Goal: Check status: Check status

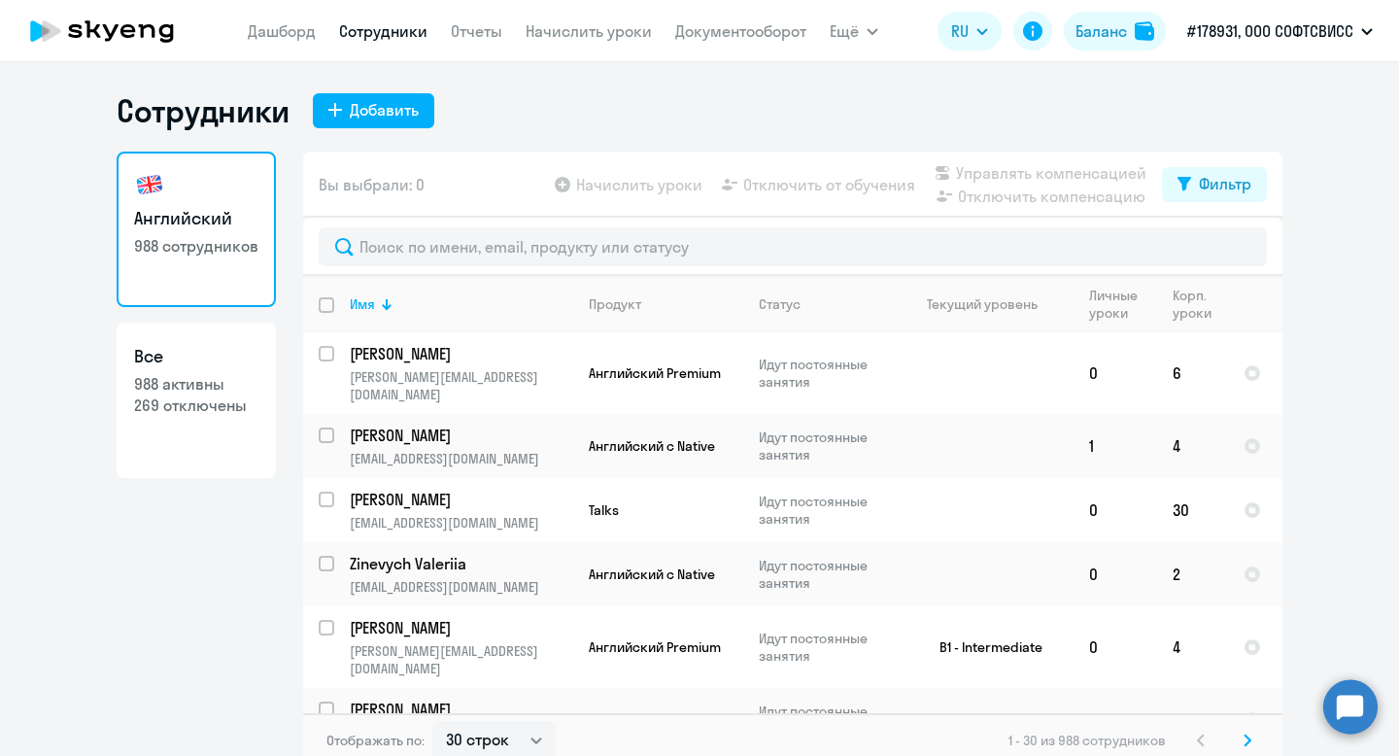
select select "30"
type input "[PERSON_NAME]"
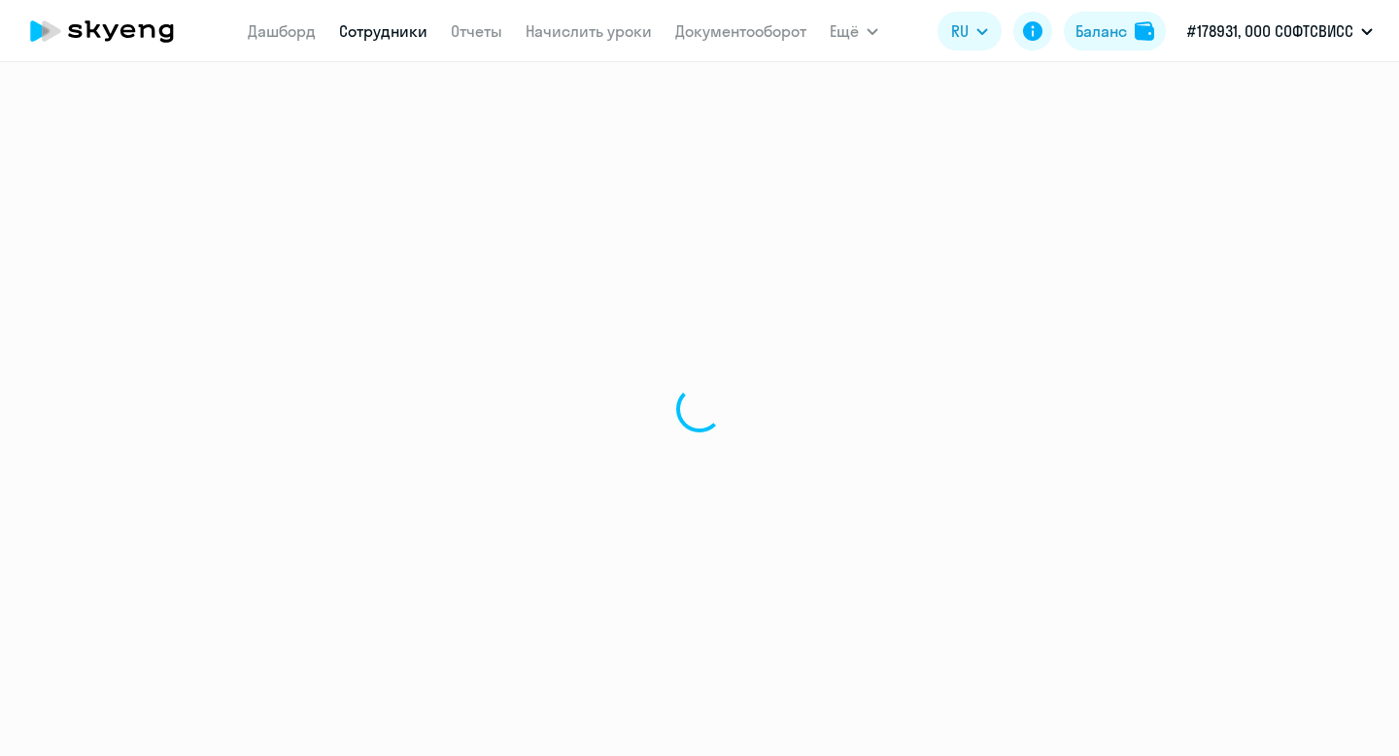
select select "30"
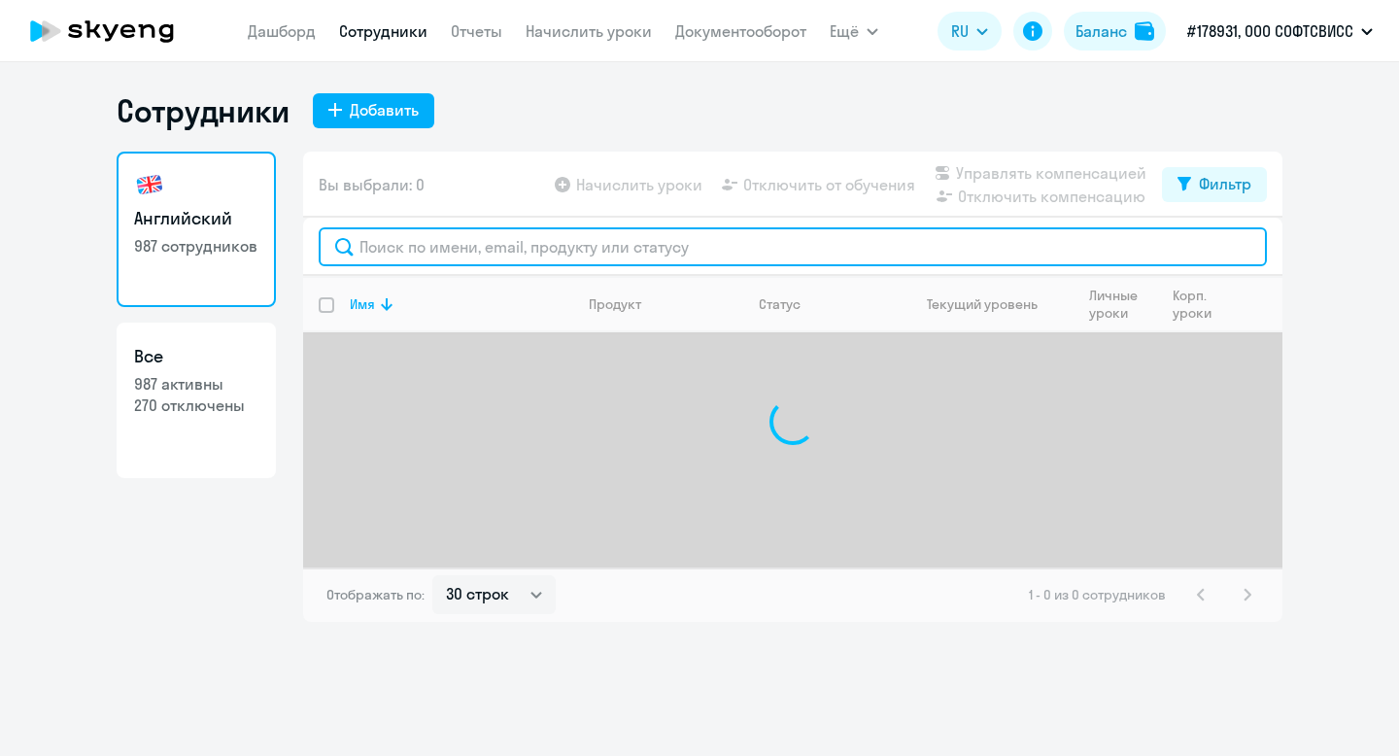
click at [496, 257] on input "text" at bounding box center [793, 246] width 948 height 39
paste input "[PERSON_NAME]"
click at [372, 253] on input "[PERSON_NAME]" at bounding box center [793, 246] width 948 height 39
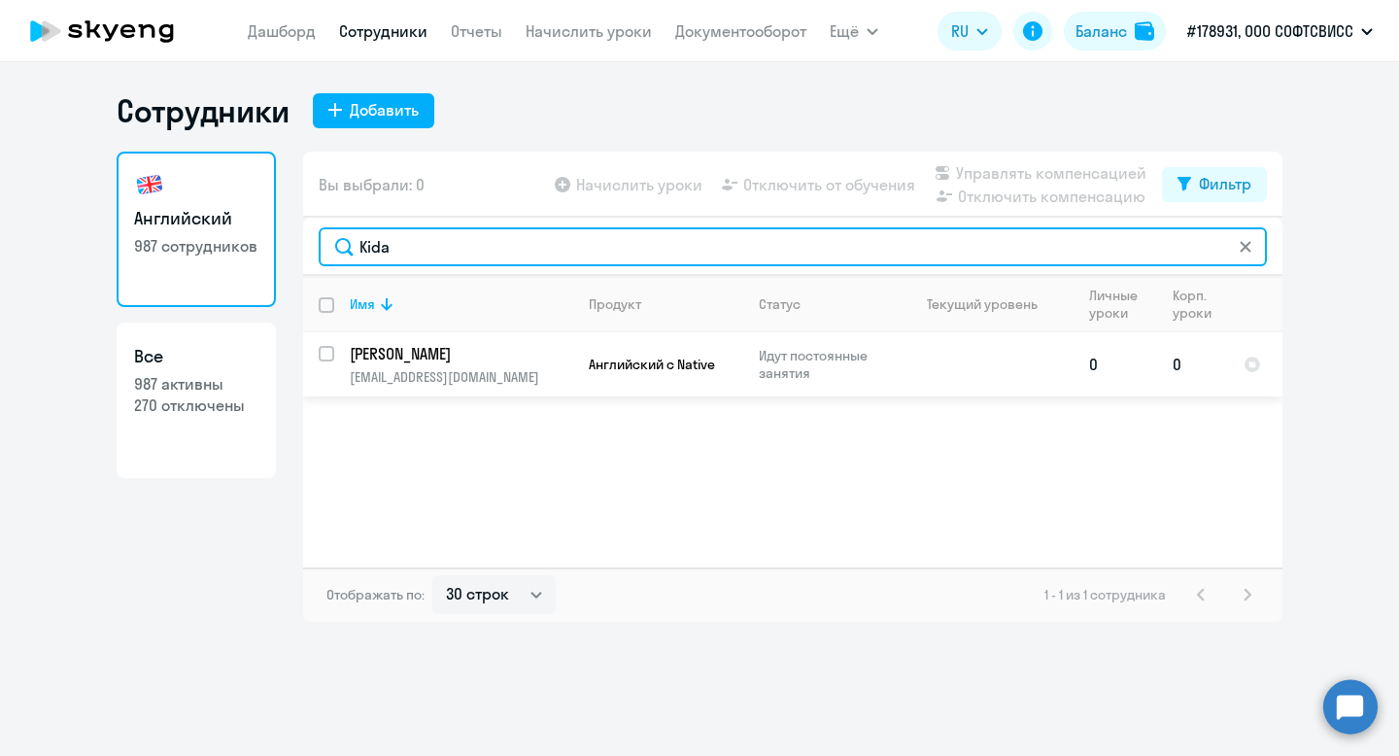
type input "Kida"
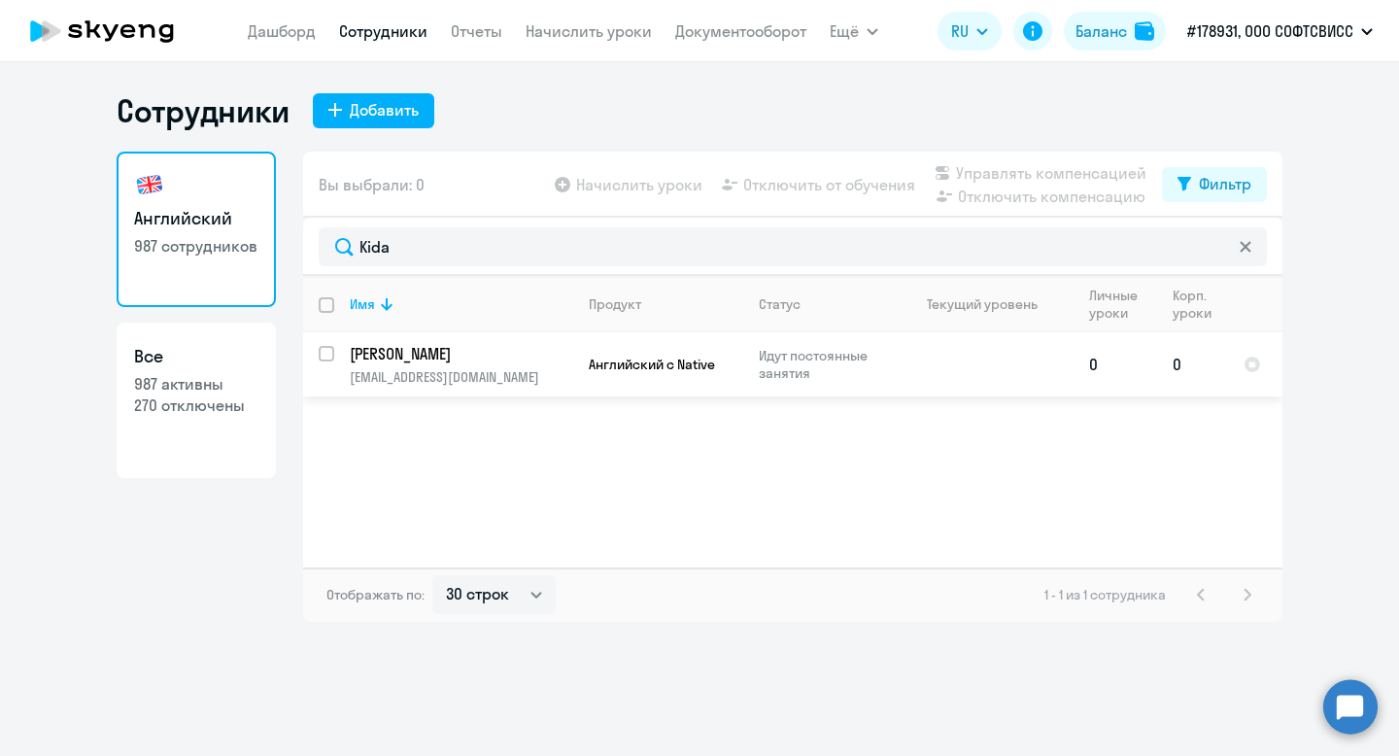
click at [401, 353] on p "Kida Maiia" at bounding box center [460, 353] width 220 height 21
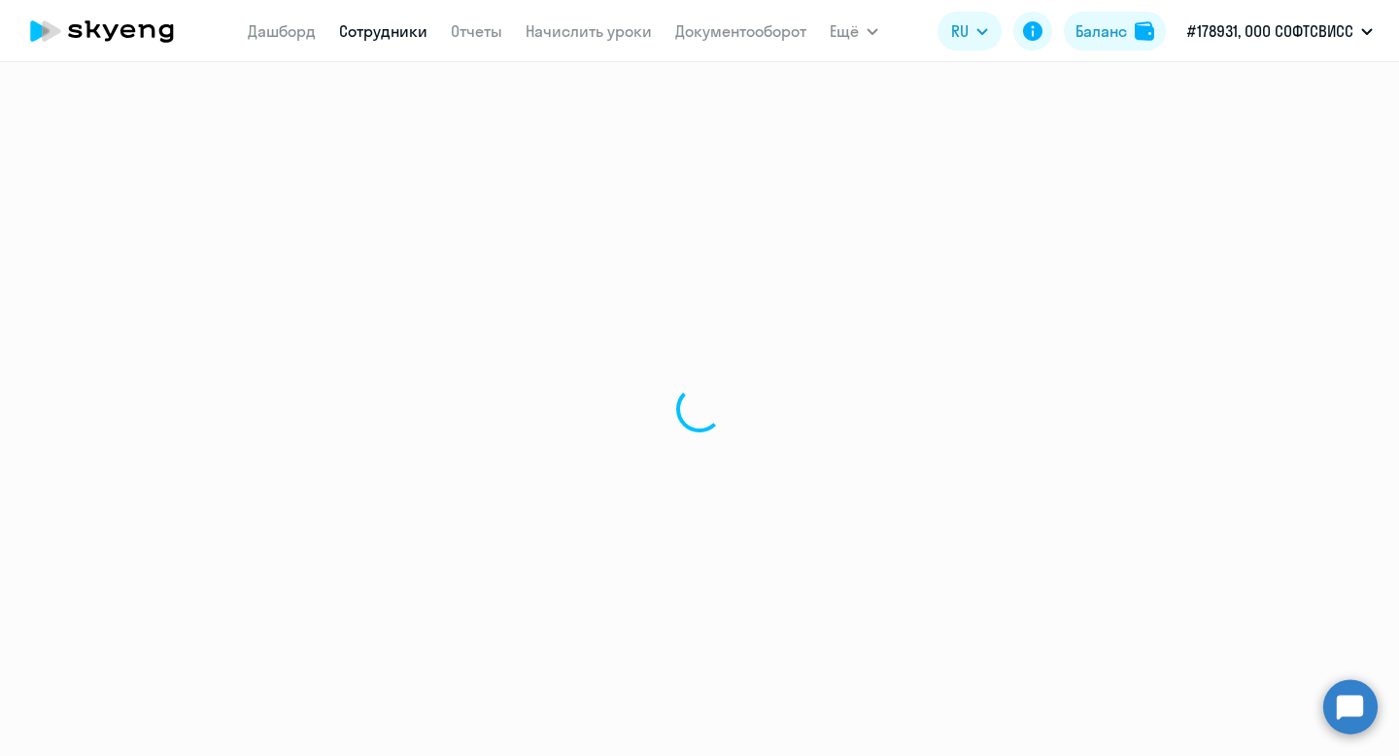
select select "english"
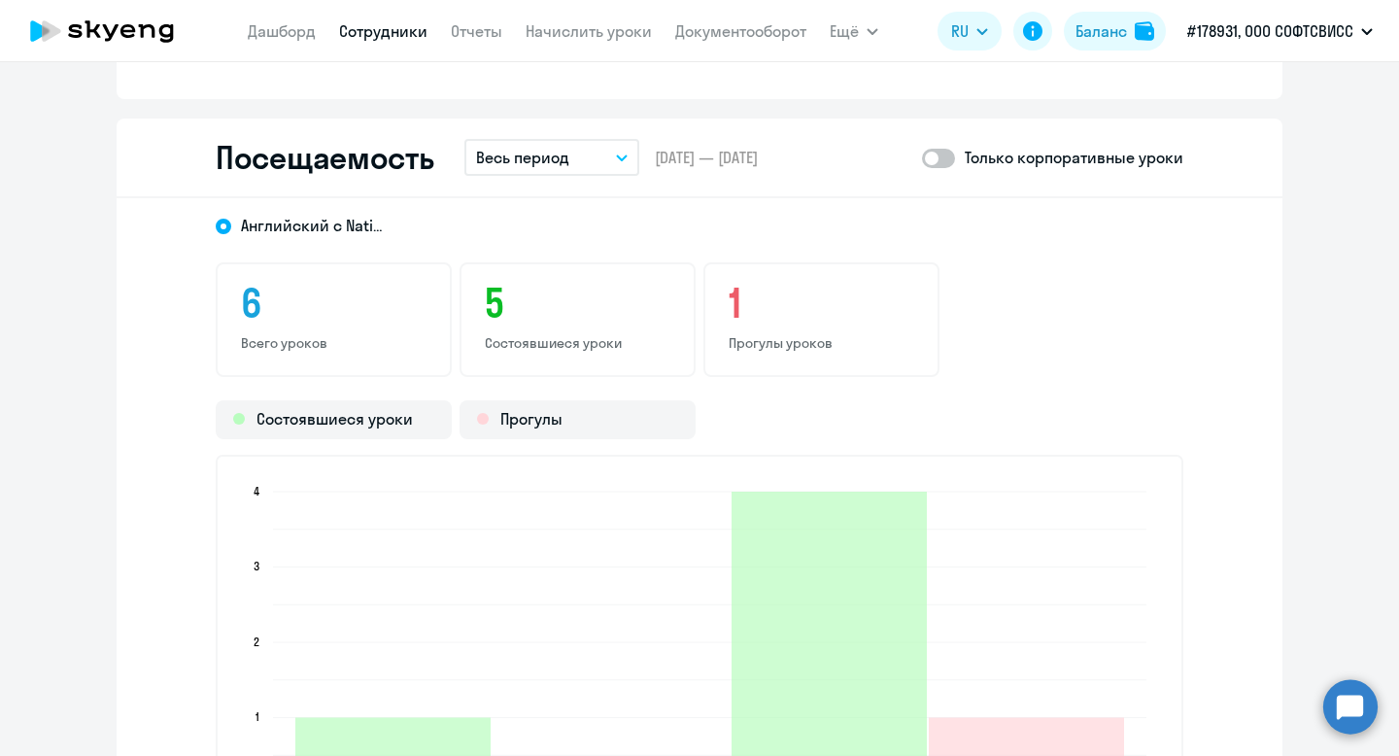
scroll to position [2265, 0]
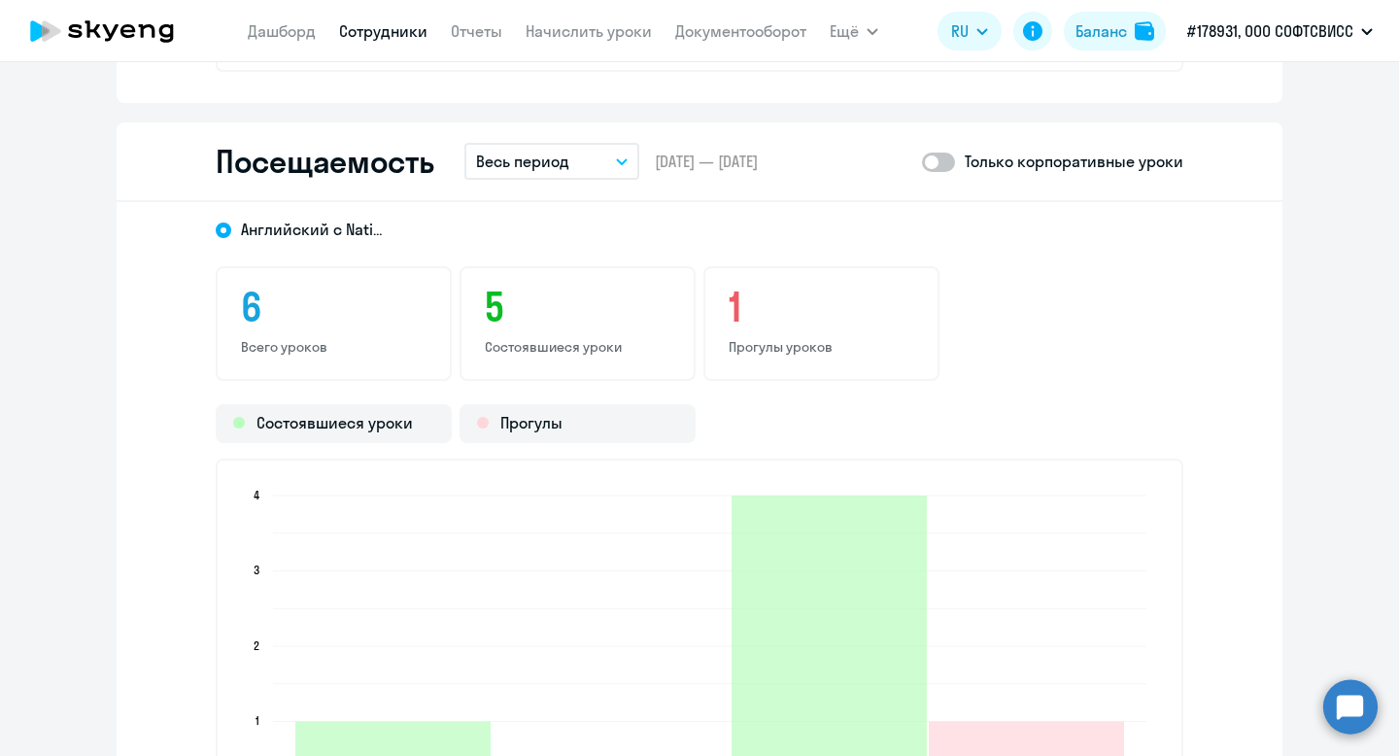
click at [544, 154] on p "Весь период" at bounding box center [522, 161] width 93 height 23
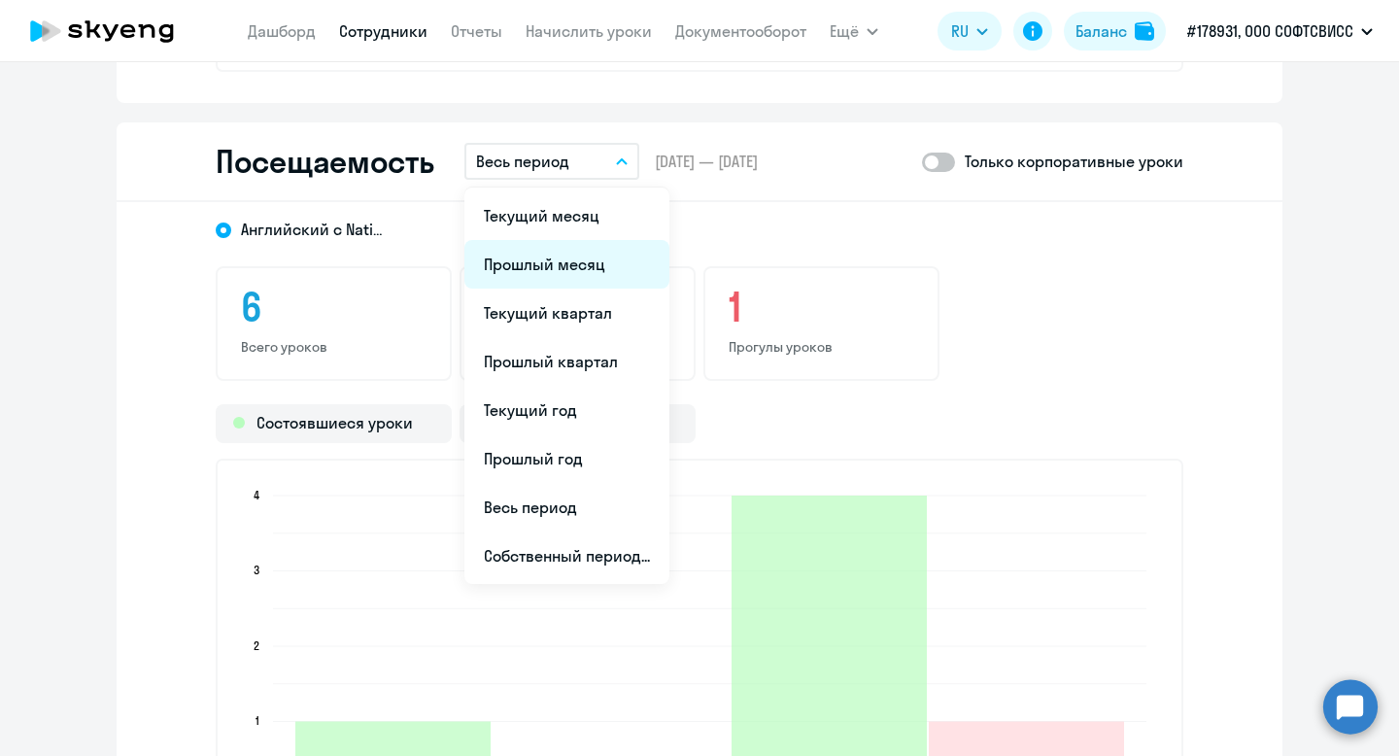
click at [557, 259] on li "Прошлый месяц" at bounding box center [566, 264] width 205 height 49
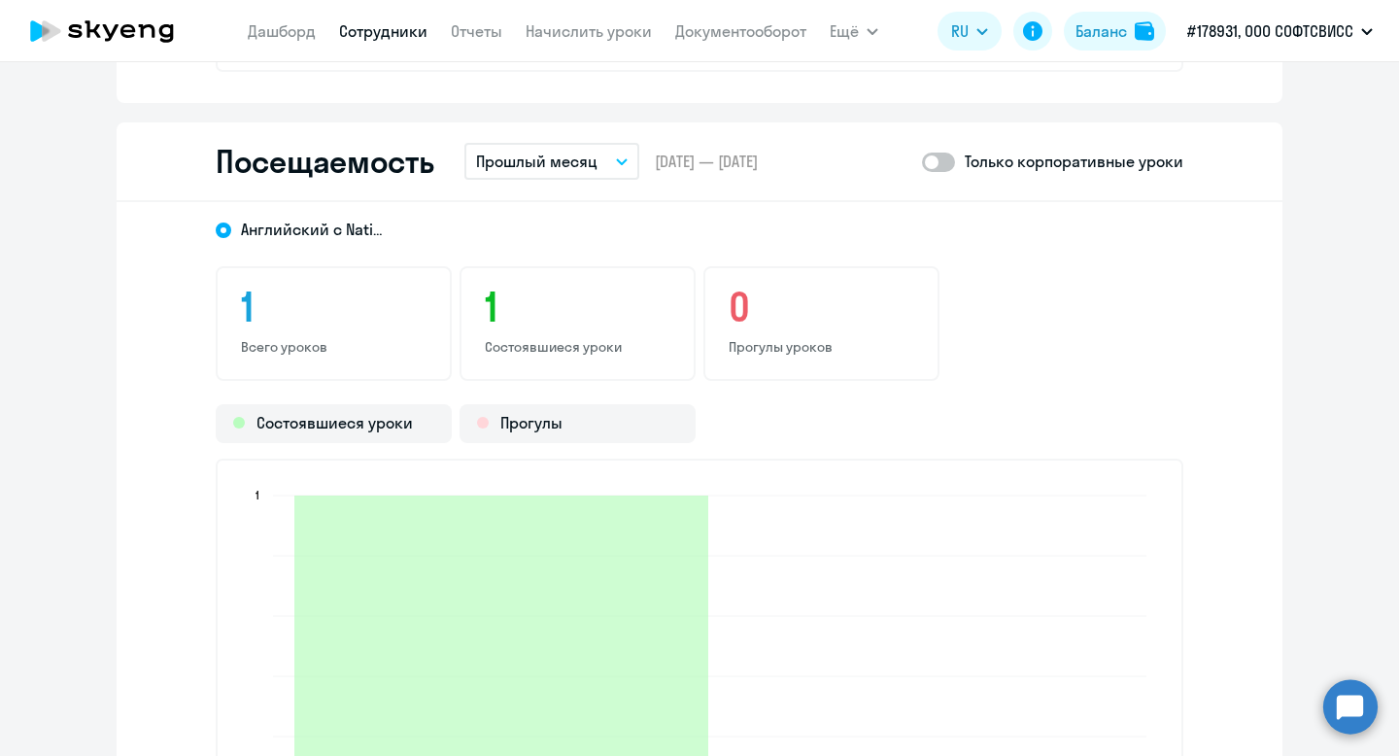
click at [562, 154] on p "Прошлый месяц" at bounding box center [536, 161] width 121 height 23
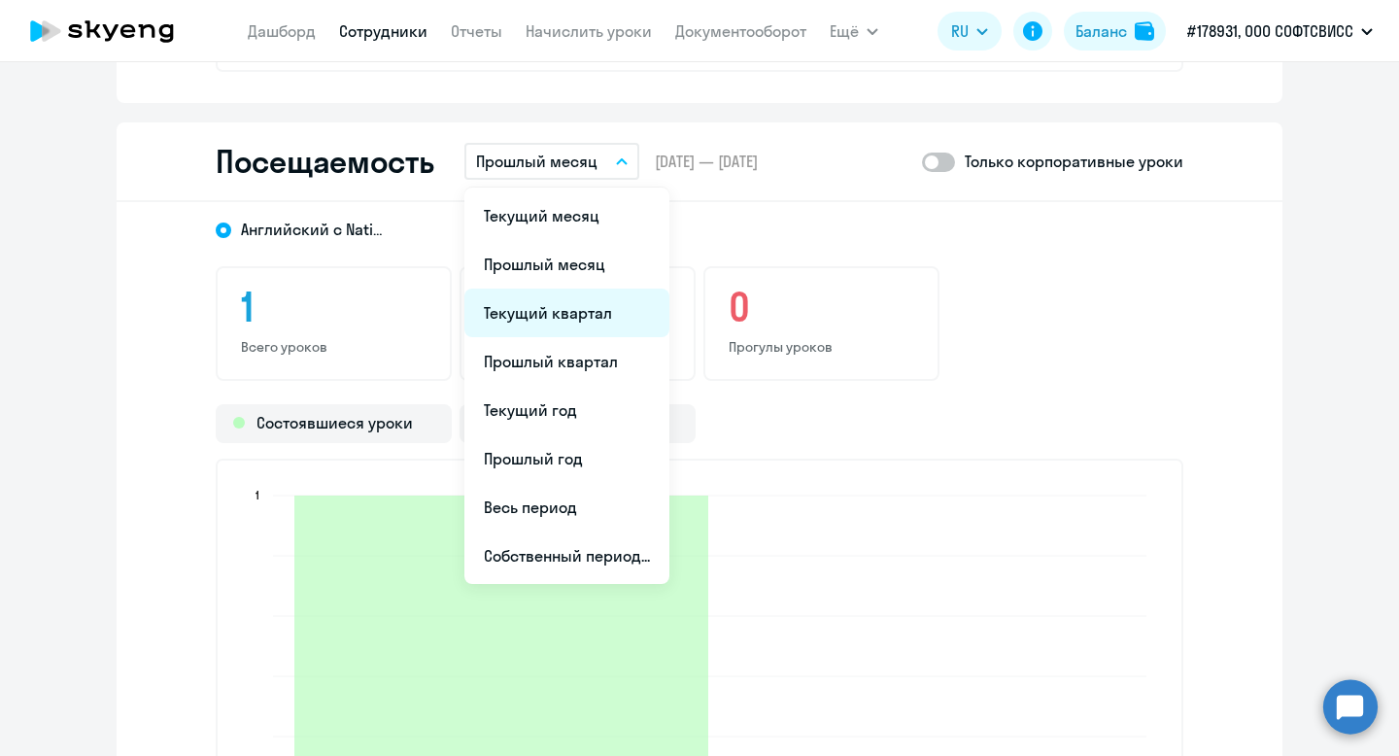
click at [565, 310] on li "Текущий квартал" at bounding box center [566, 312] width 205 height 49
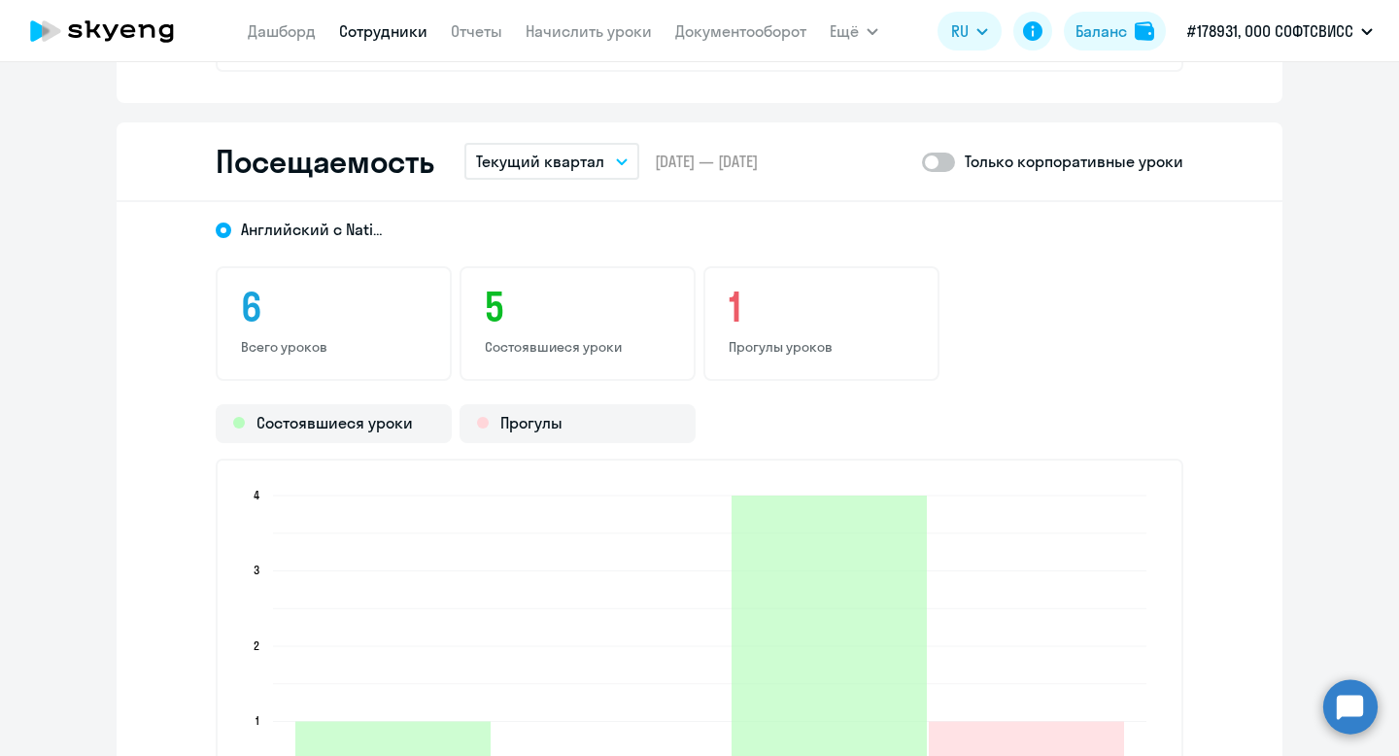
click at [601, 156] on p "Текущий квартал" at bounding box center [540, 161] width 128 height 23
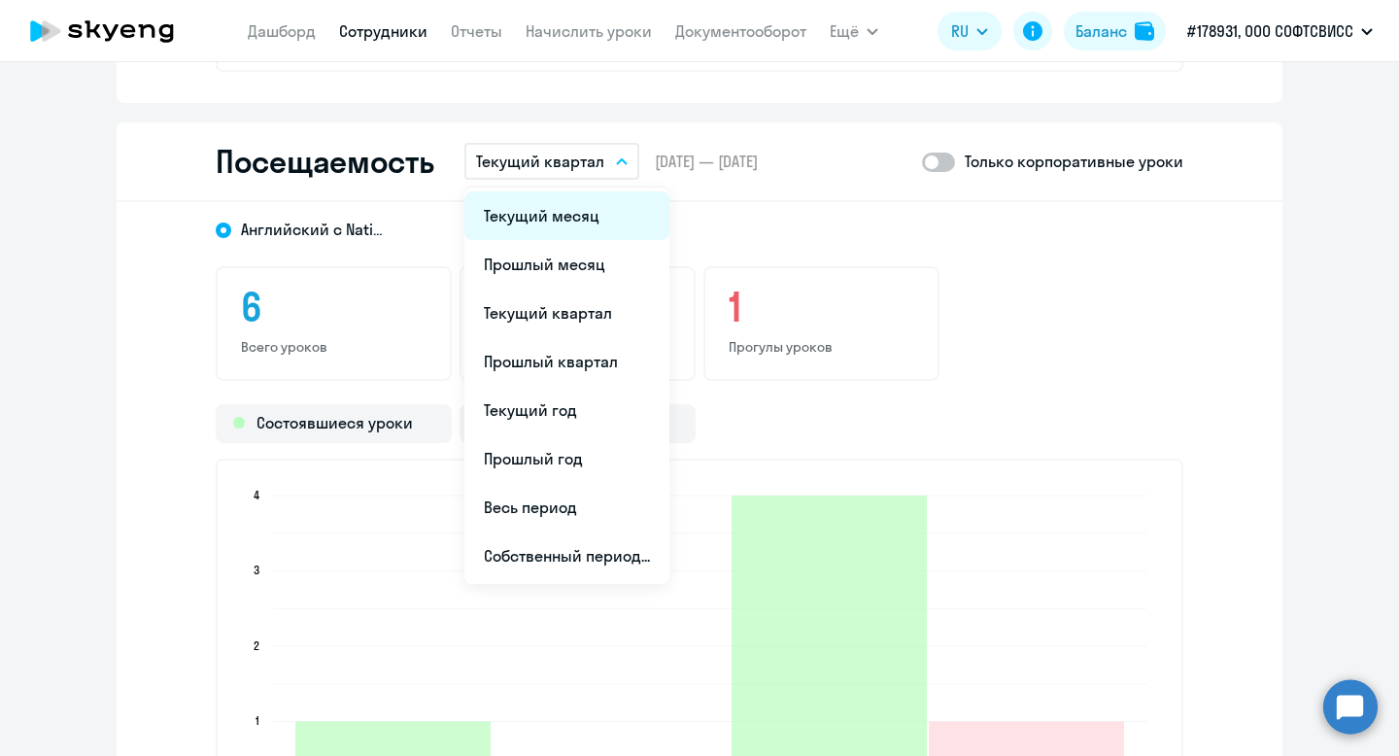
click at [602, 202] on li "Текущий месяц" at bounding box center [566, 215] width 205 height 49
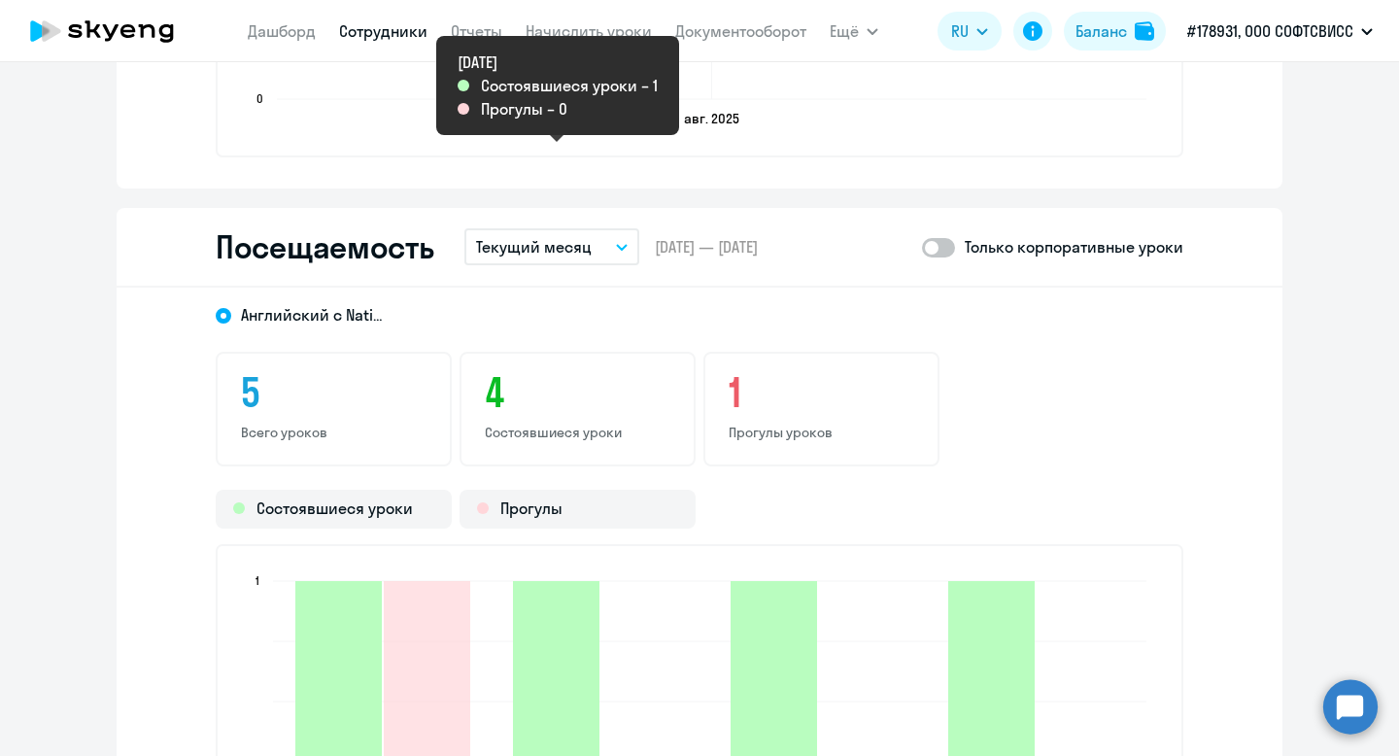
scroll to position [2161, 0]
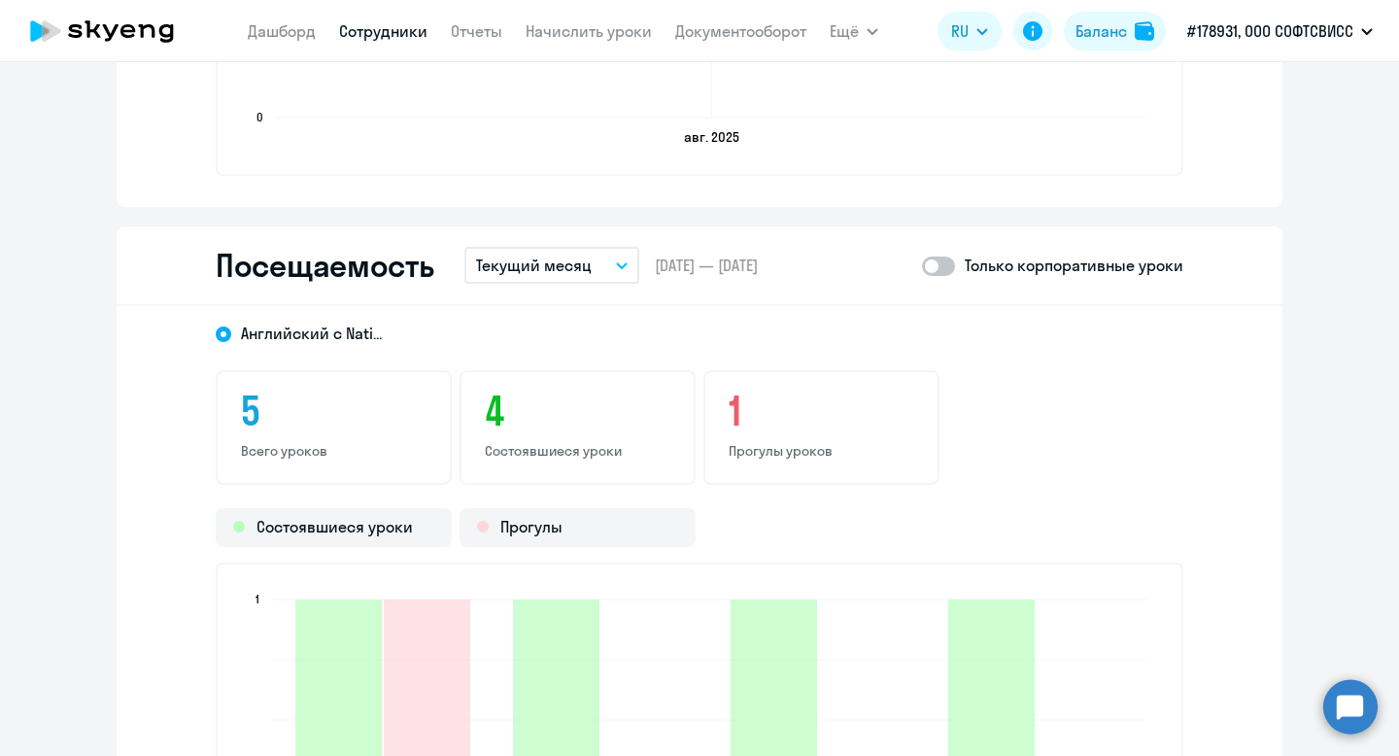
click at [572, 244] on div "Посещаемость Текущий месяц Текущий месяц Прошлый месяц Текущий квартал Прошлый …" at bounding box center [700, 266] width 1166 height 80
click at [581, 253] on p "Текущий месяц" at bounding box center [534, 264] width 116 height 23
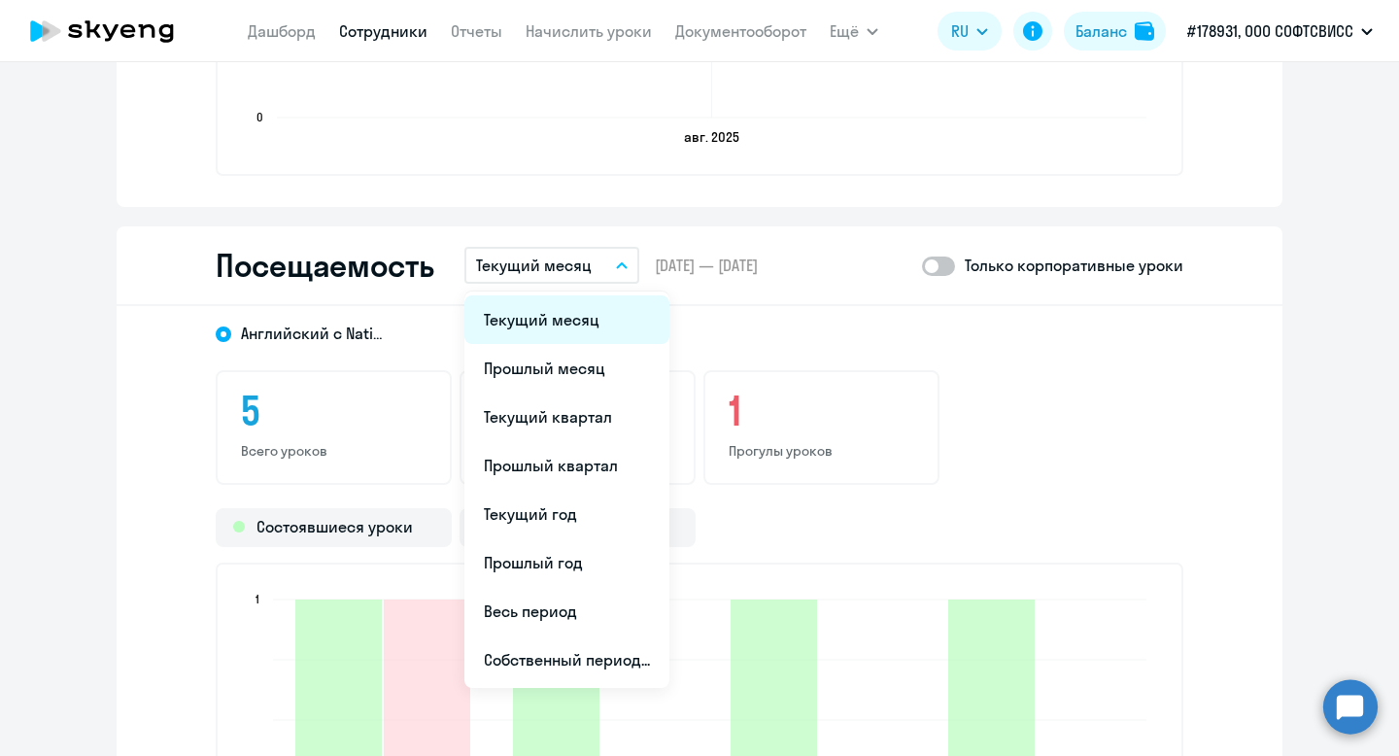
click at [548, 320] on li "Текущий месяц" at bounding box center [566, 319] width 205 height 49
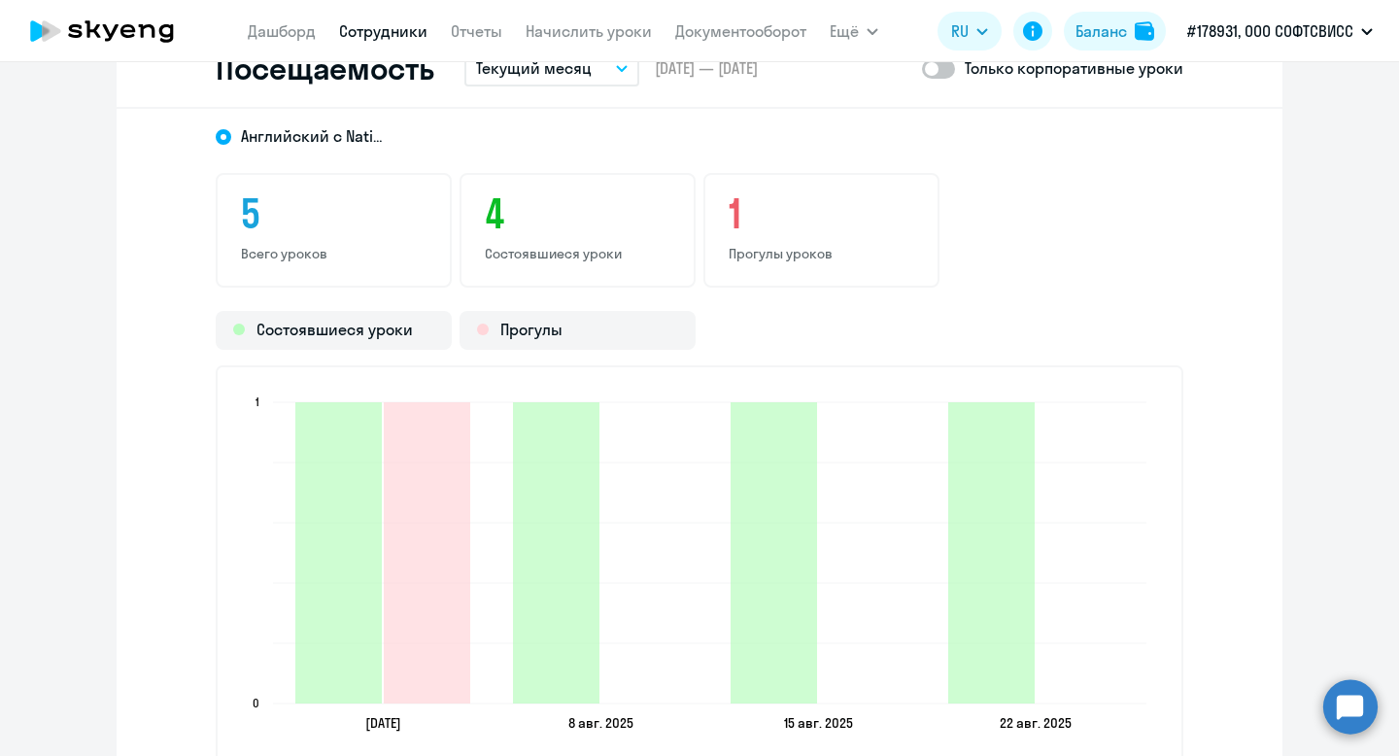
scroll to position [2362, 0]
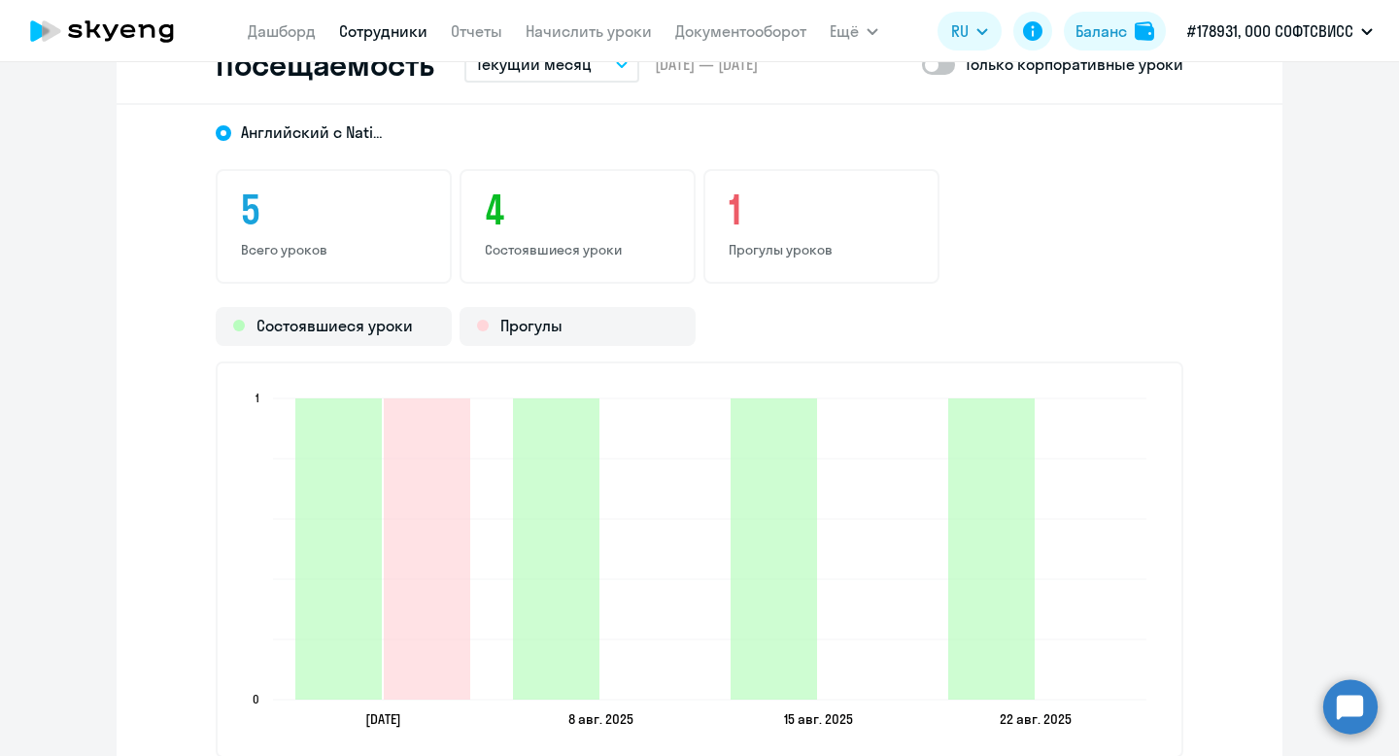
click at [575, 78] on button "Текущий месяц" at bounding box center [551, 64] width 175 height 37
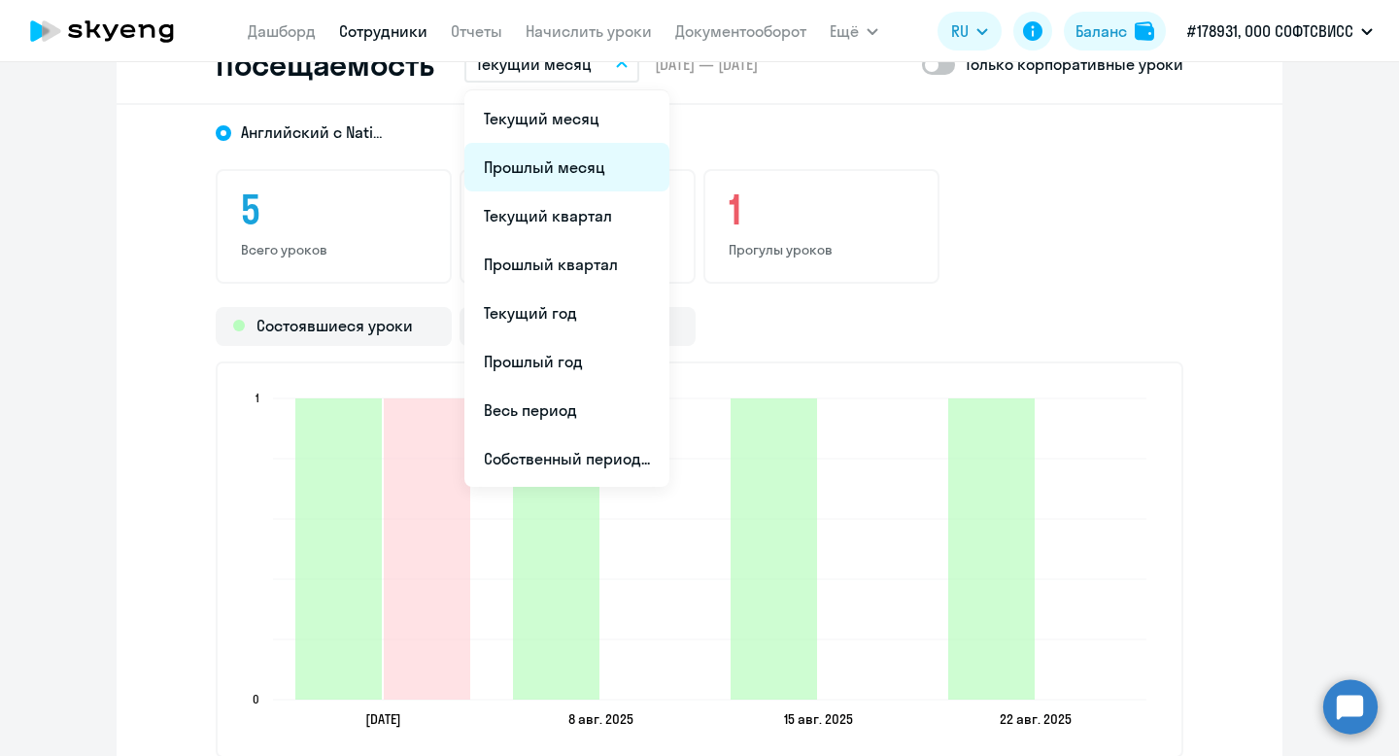
click at [571, 167] on li "Прошлый месяц" at bounding box center [566, 167] width 205 height 49
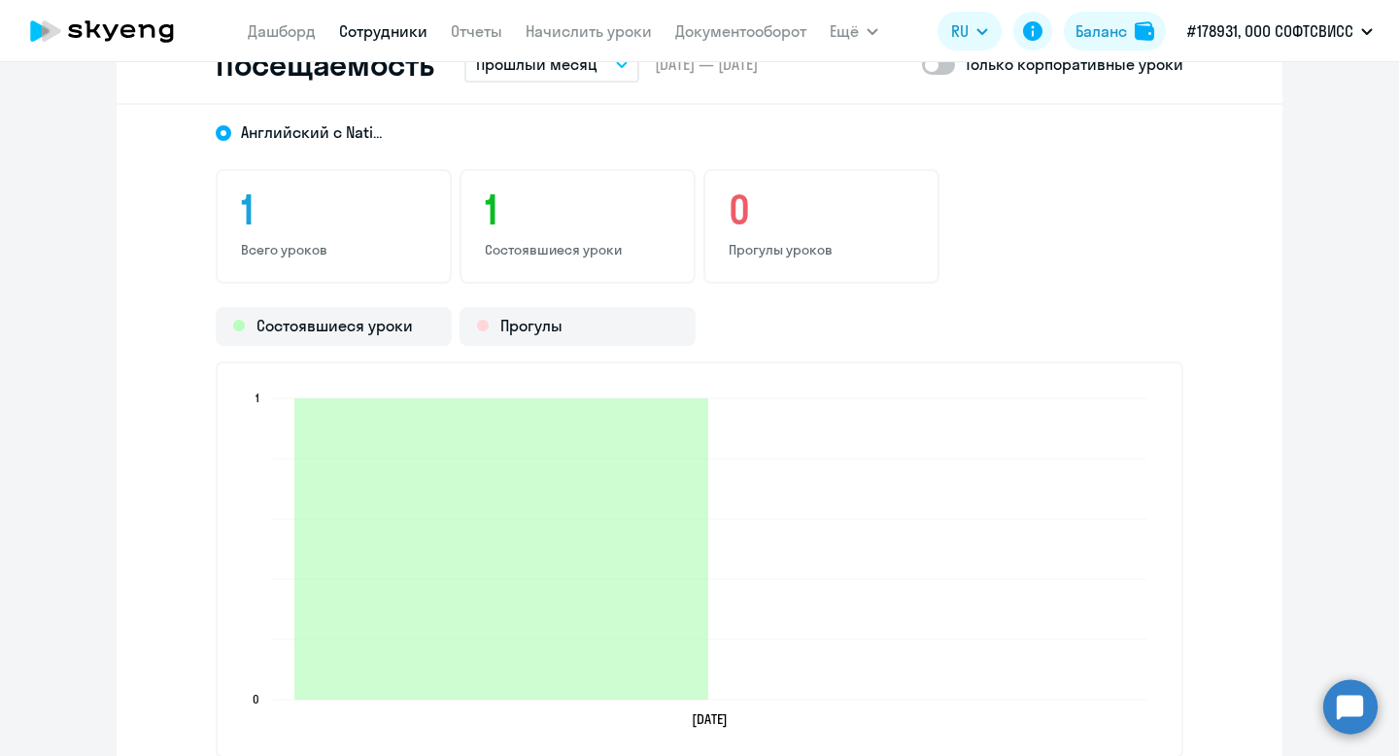
click at [581, 75] on p "Прошлый месяц" at bounding box center [536, 63] width 121 height 23
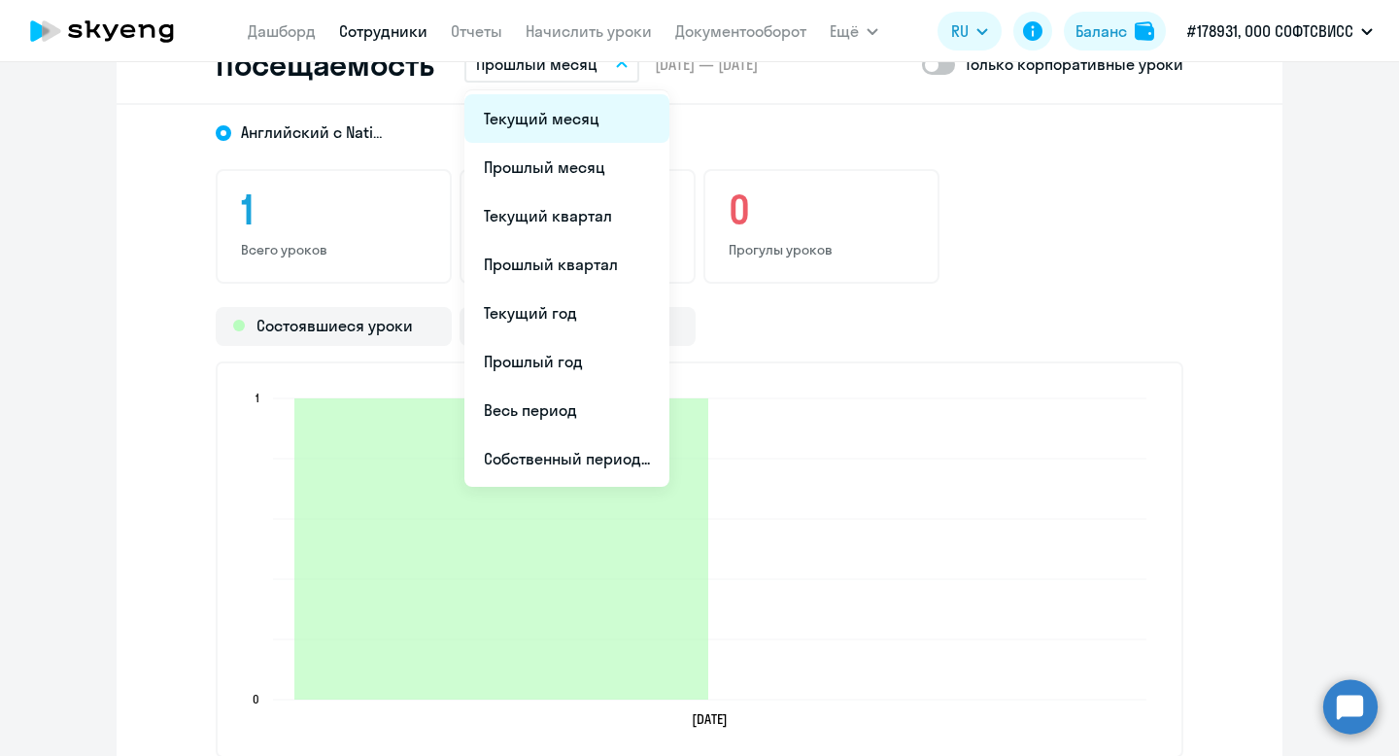
click at [595, 114] on li "Текущий месяц" at bounding box center [566, 118] width 205 height 49
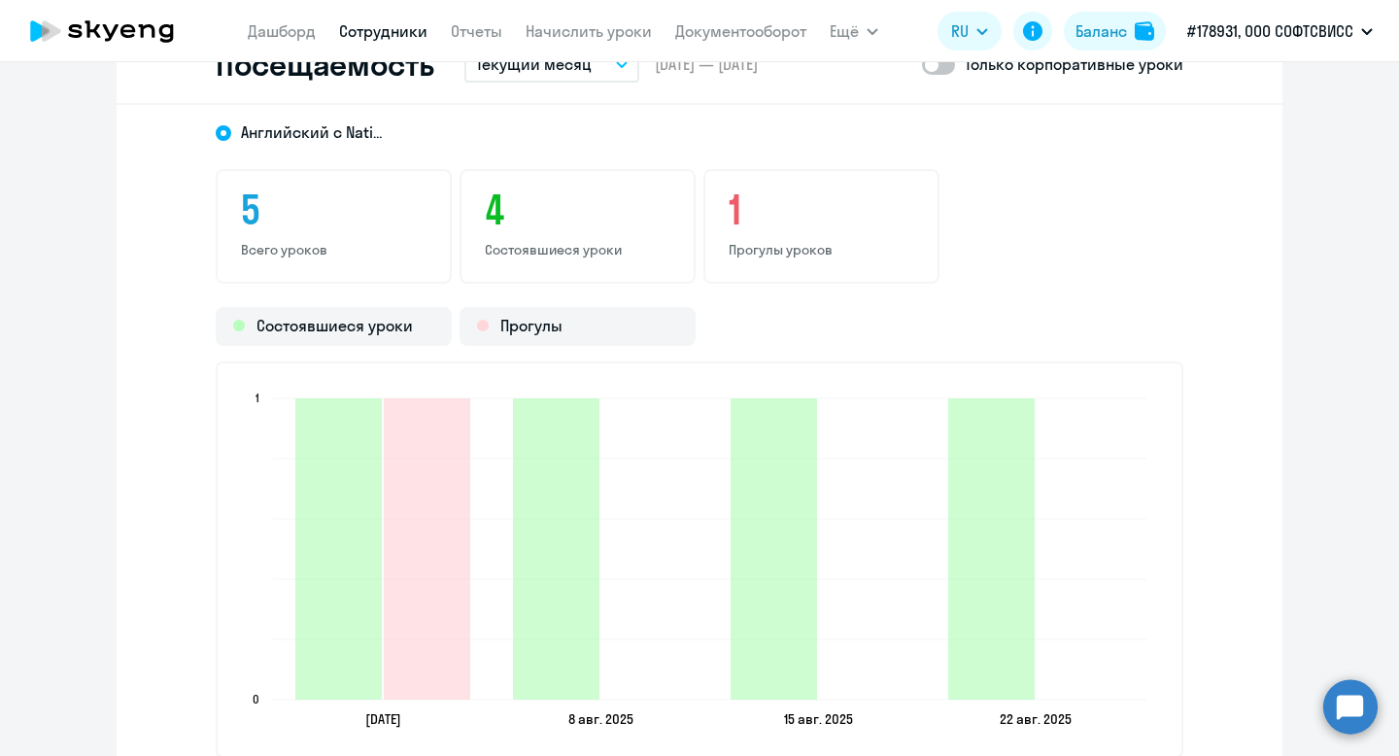
scroll to position [2350, 0]
